Goal: Book appointment/travel/reservation

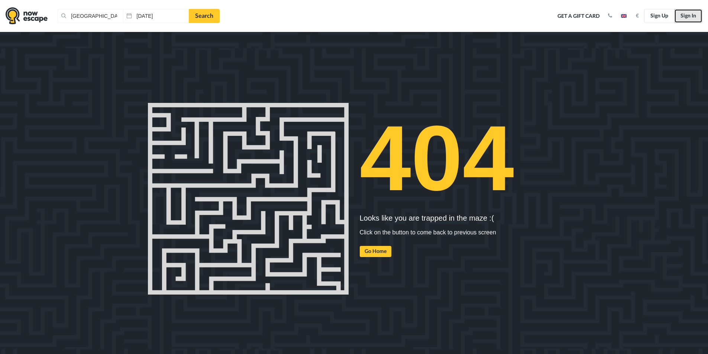
click at [689, 19] on link "Sign In" at bounding box center [689, 16] width 28 height 14
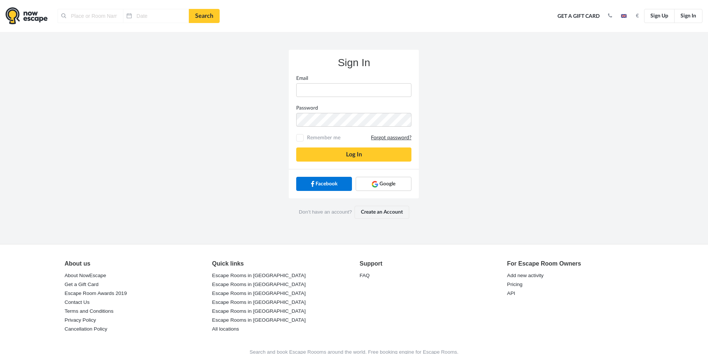
type input "[GEOGRAPHIC_DATA], [GEOGRAPHIC_DATA]"
type input "[DATE]"
click at [399, 183] on link "Google" at bounding box center [384, 184] width 56 height 14
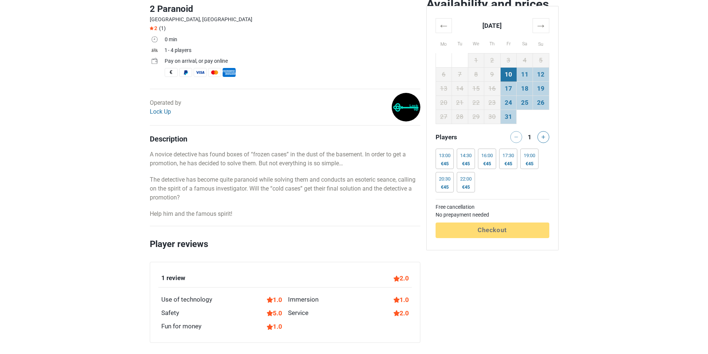
scroll to position [223, 0]
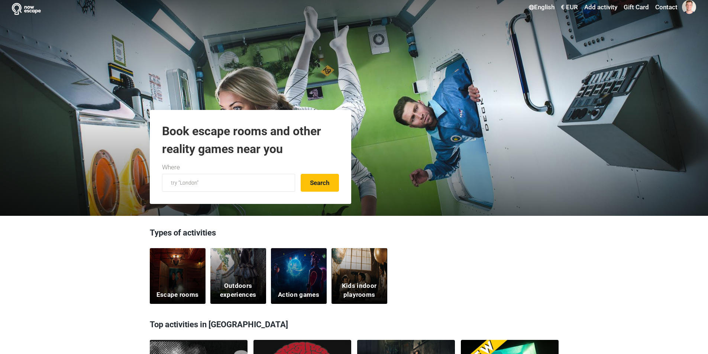
scroll to position [186, 0]
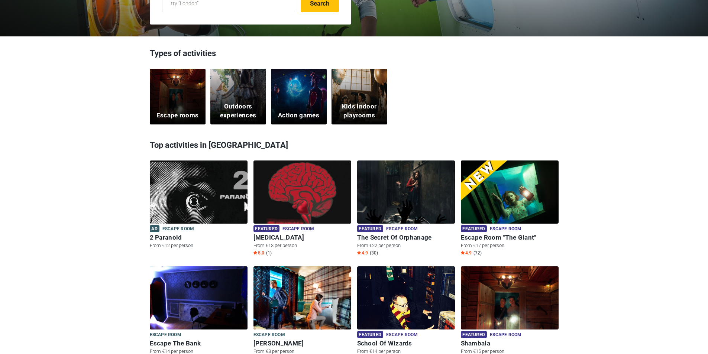
scroll to position [186, 0]
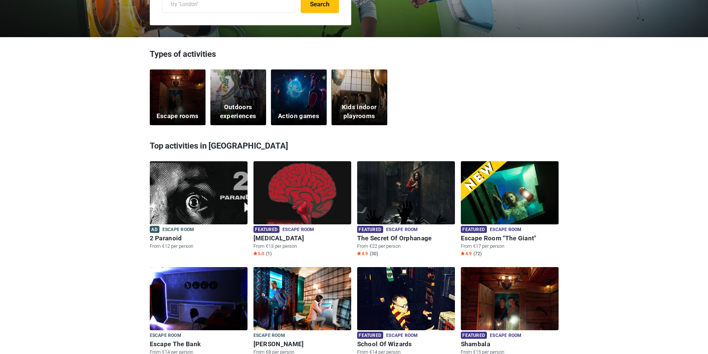
click at [176, 115] on h5 "Escape rooms" at bounding box center [178, 116] width 42 height 9
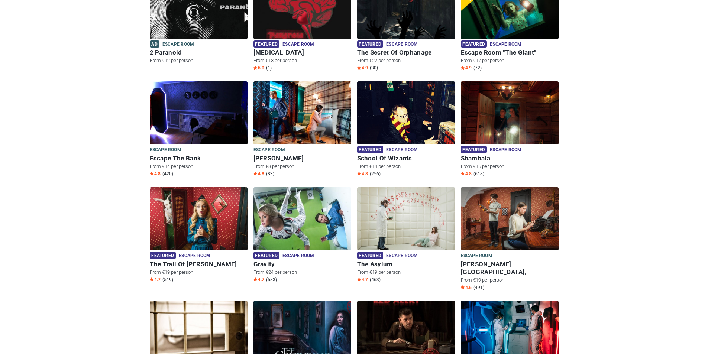
scroll to position [223, 0]
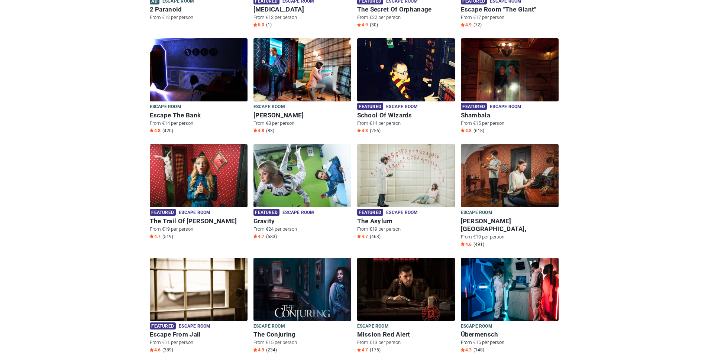
click at [508, 280] on img at bounding box center [510, 289] width 98 height 63
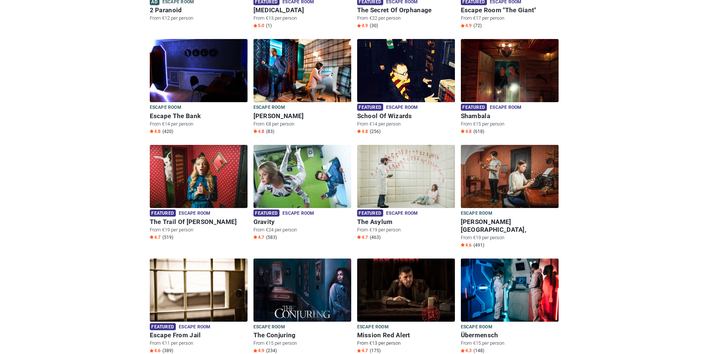
click at [414, 286] on img at bounding box center [406, 290] width 98 height 63
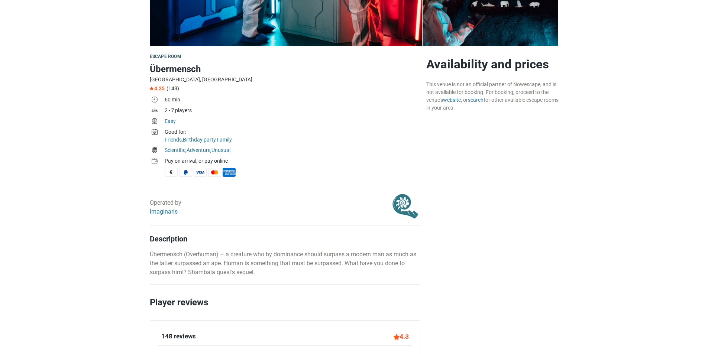
scroll to position [186, 0]
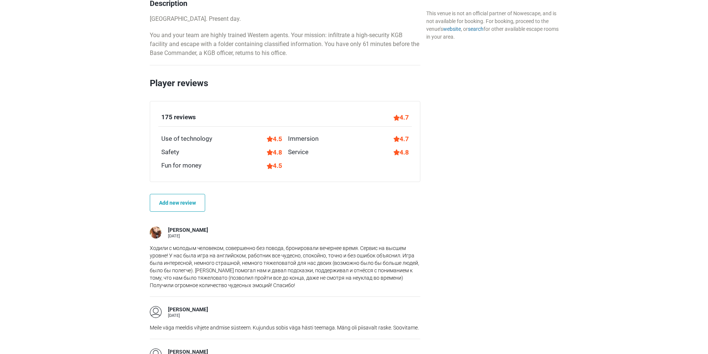
scroll to position [446, 0]
